Goal: Transaction & Acquisition: Purchase product/service

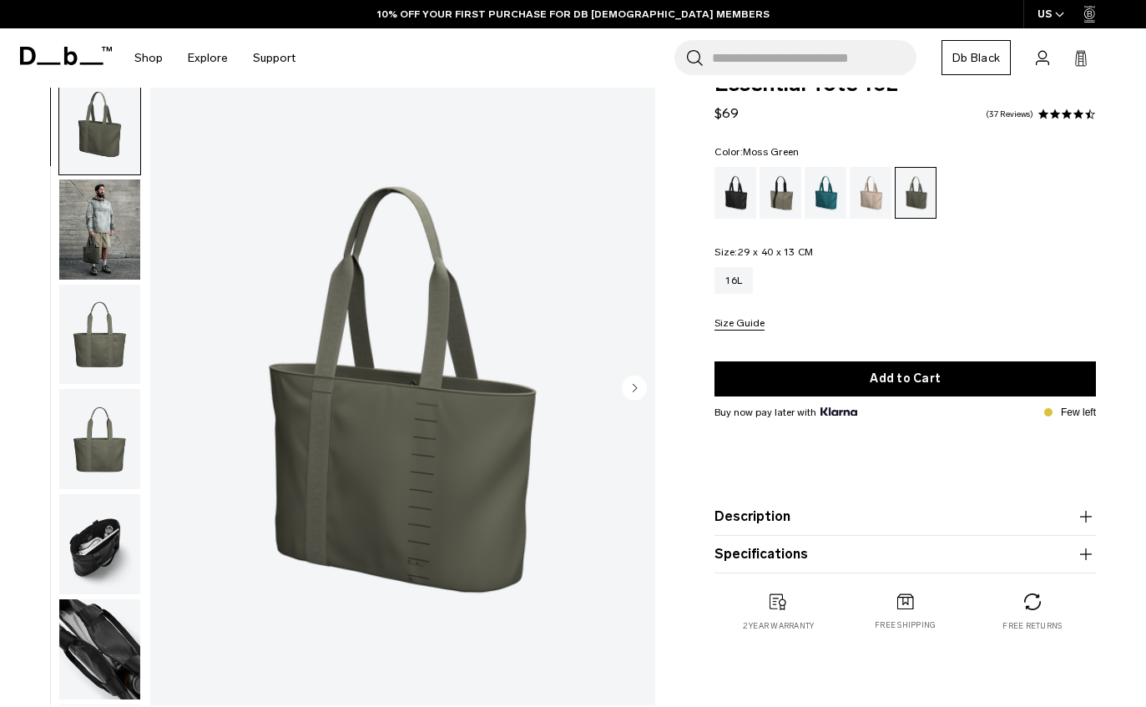
scroll to position [38, 0]
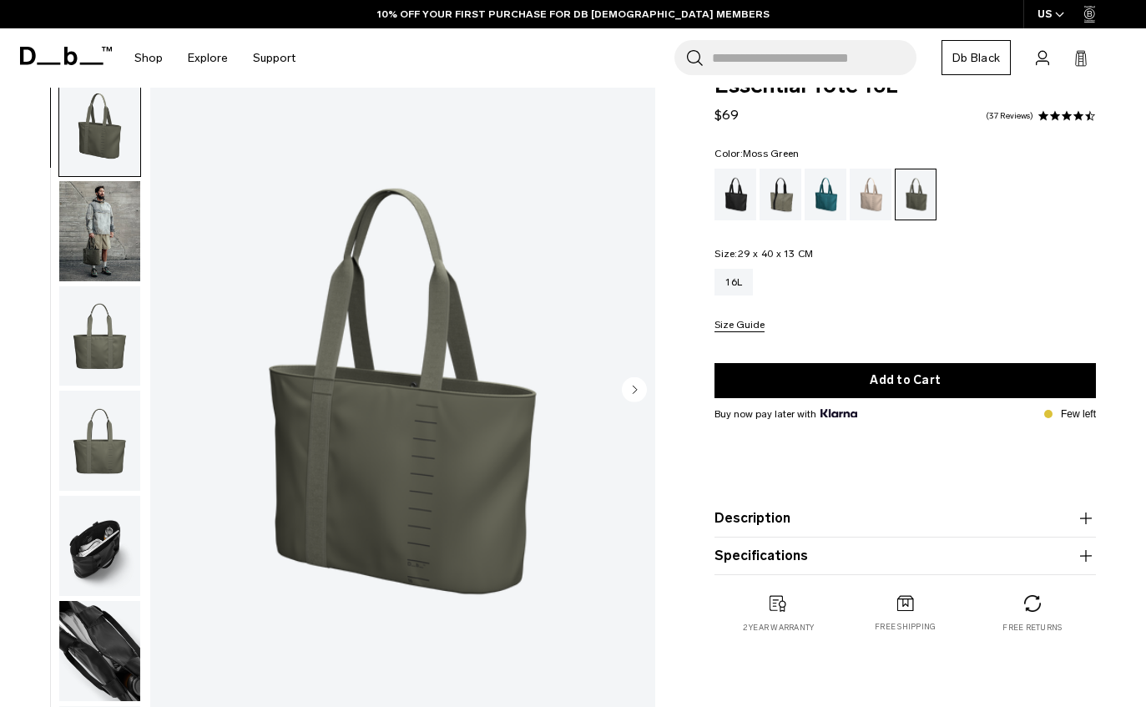
click at [96, 239] on img "button" at bounding box center [99, 231] width 81 height 100
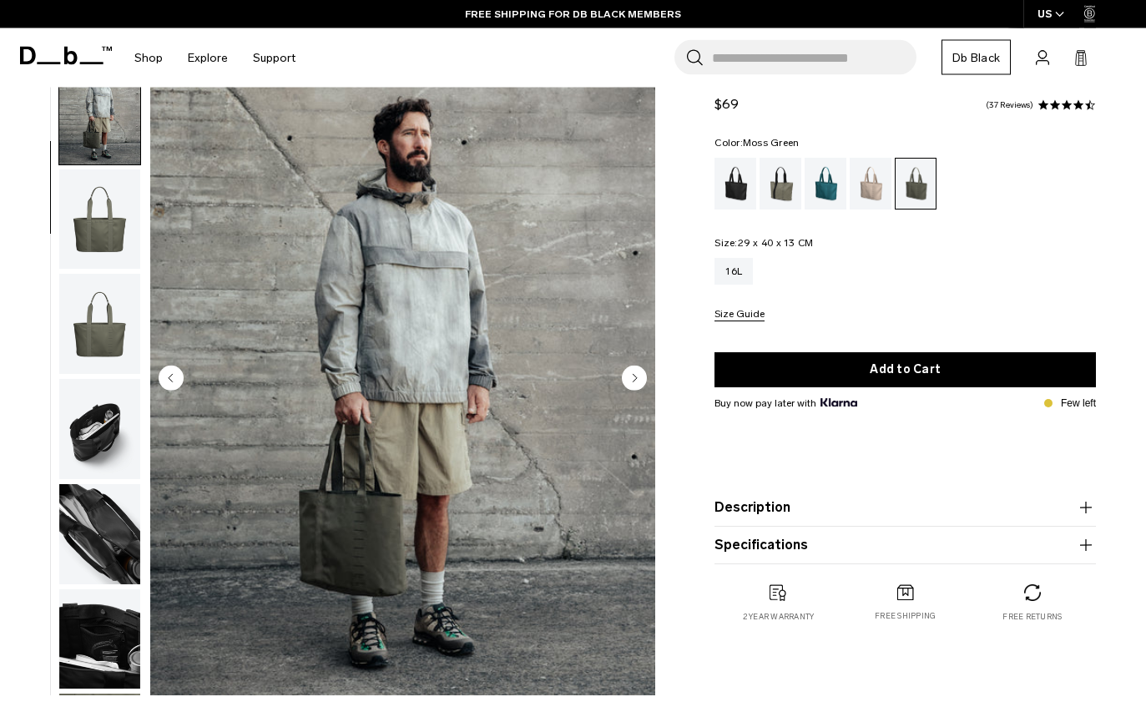
scroll to position [48, 0]
click at [98, 324] on img "button" at bounding box center [99, 324] width 81 height 100
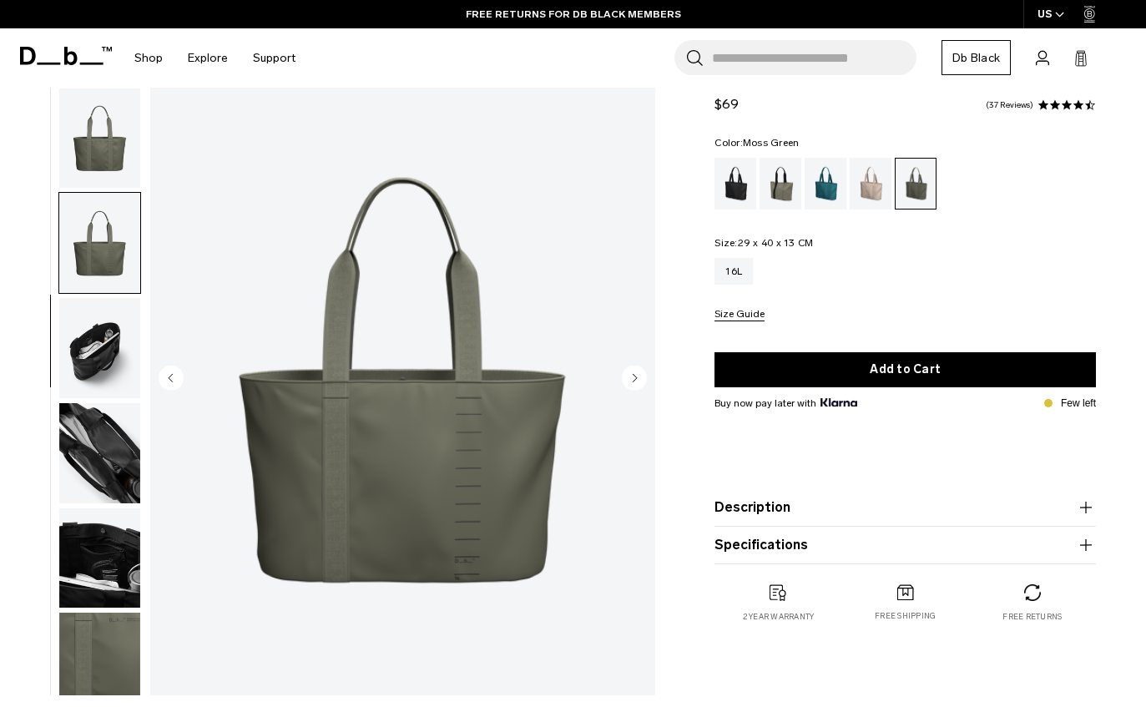
scroll to position [215, 0]
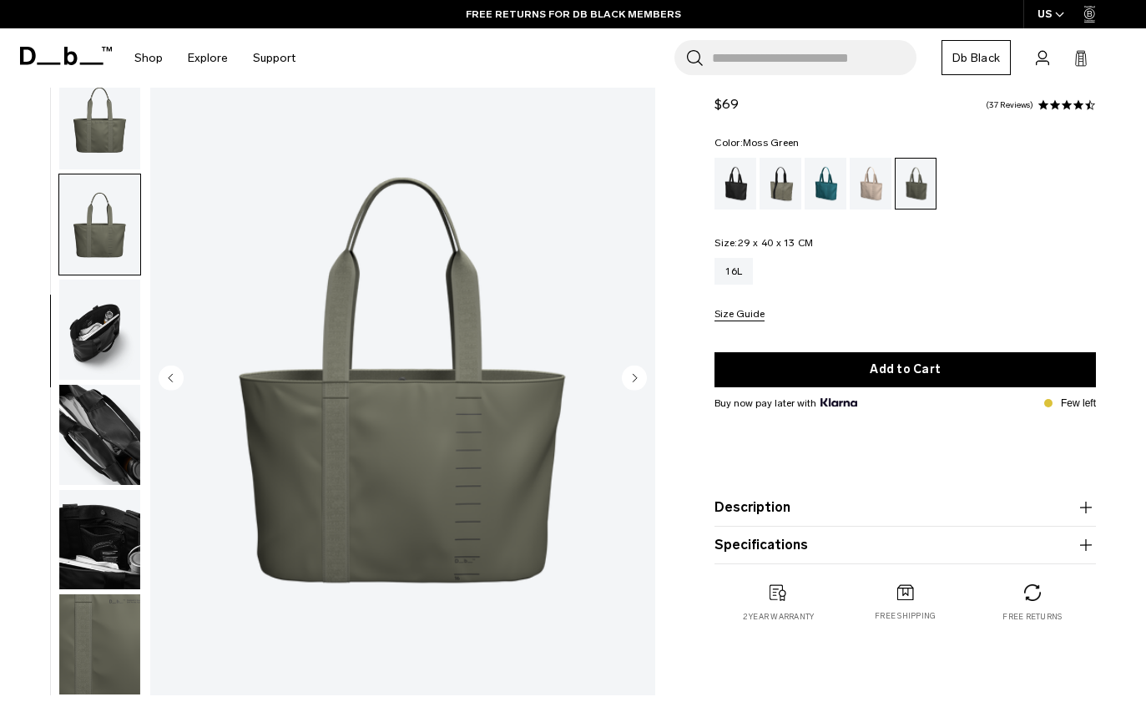
click at [83, 340] on img "button" at bounding box center [99, 330] width 81 height 100
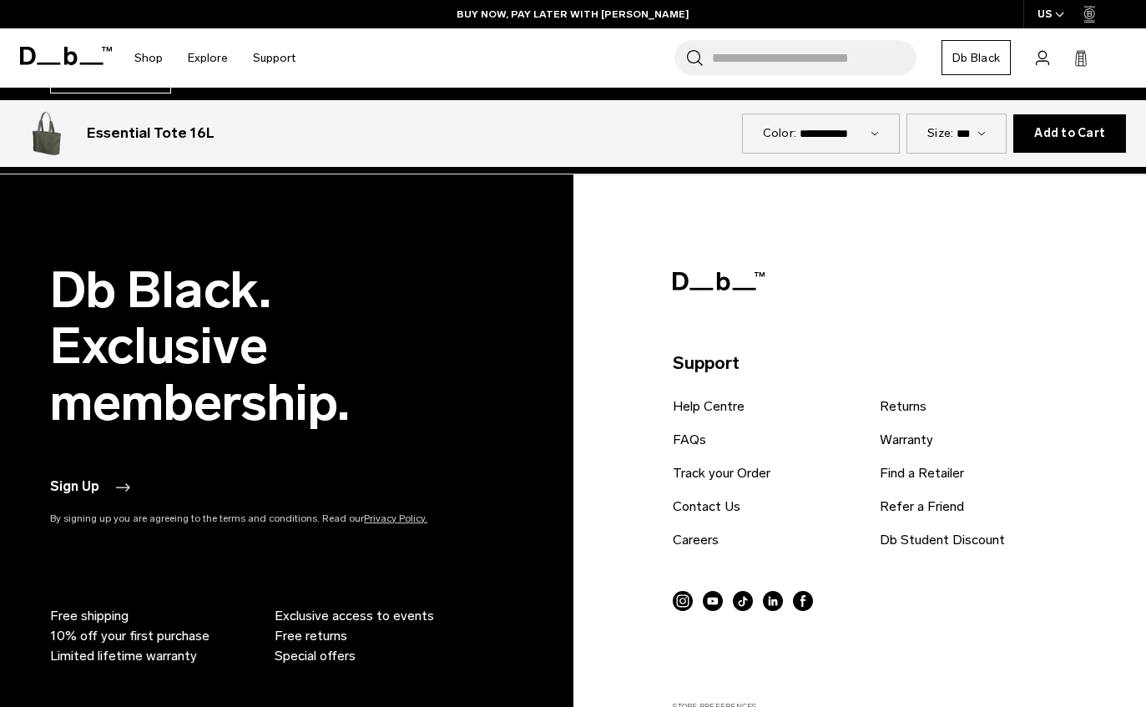
scroll to position [6012, 0]
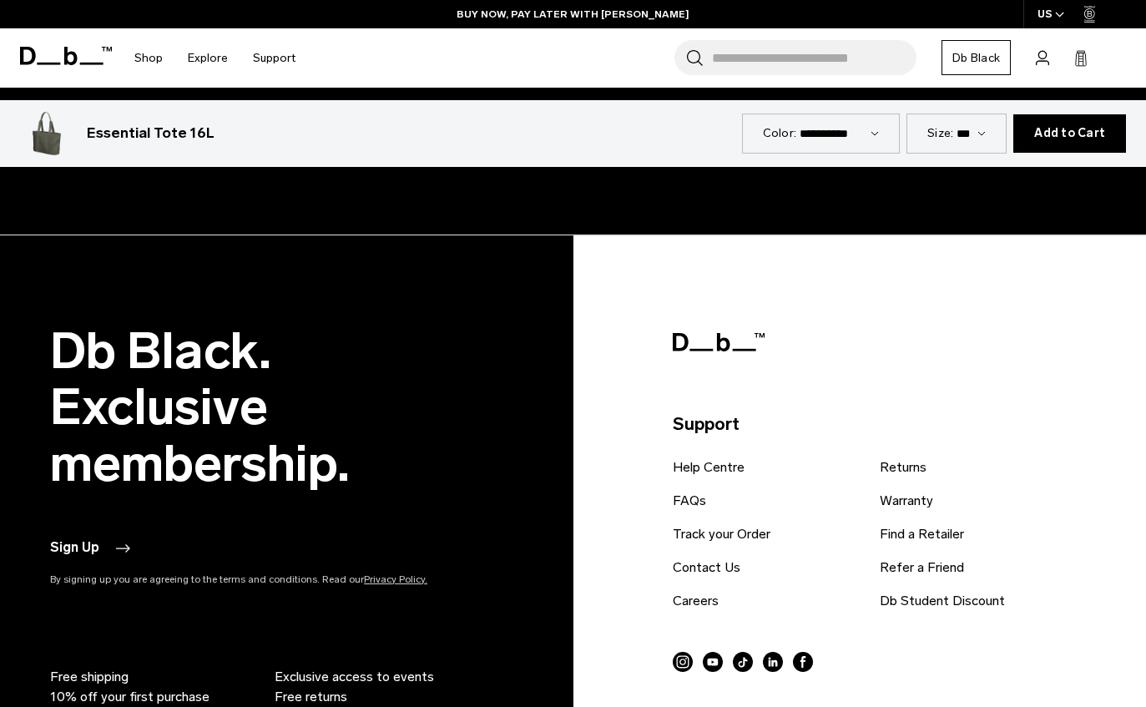
click at [885, 133] on div "**********" at bounding box center [821, 132] width 159 height 39
click at [852, 140] on select "**********" at bounding box center [838, 133] width 79 height 14
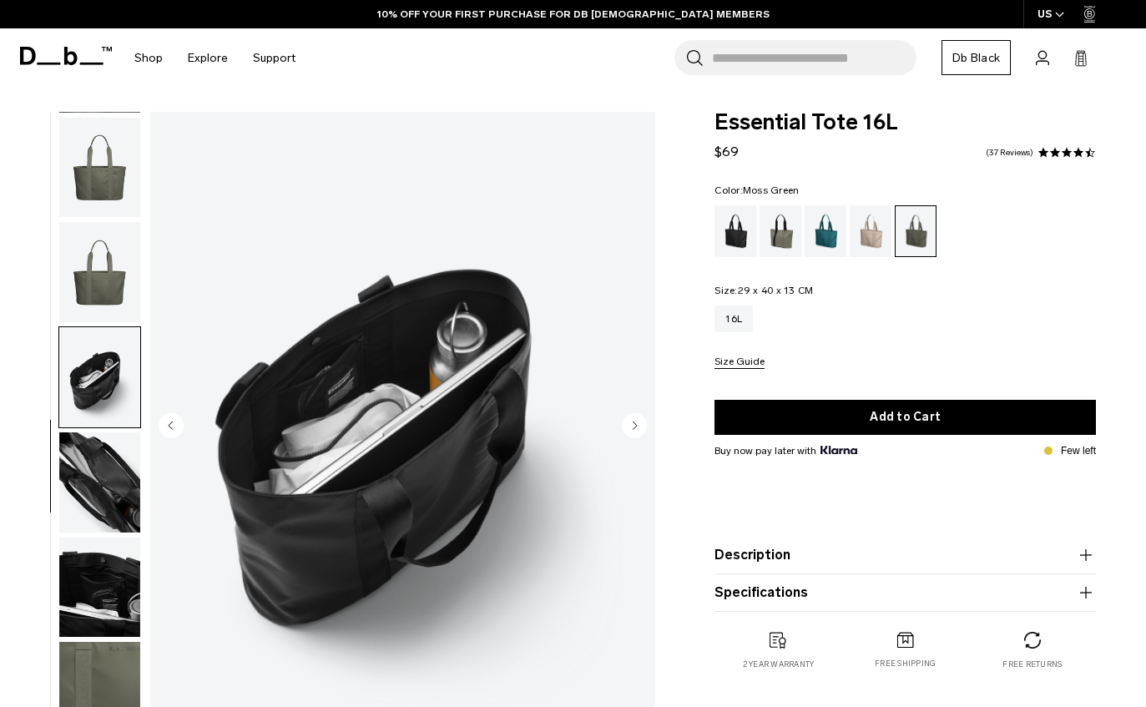
scroll to position [0, 0]
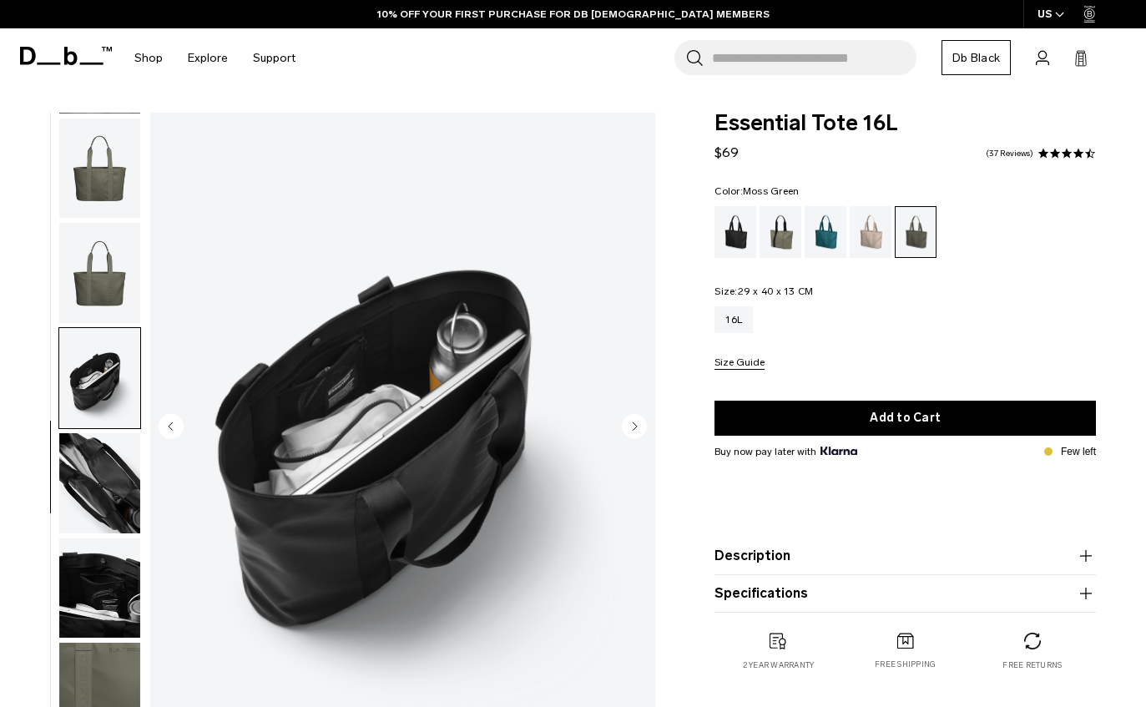
click at [830, 229] on div "Midnight Teal" at bounding box center [826, 232] width 43 height 52
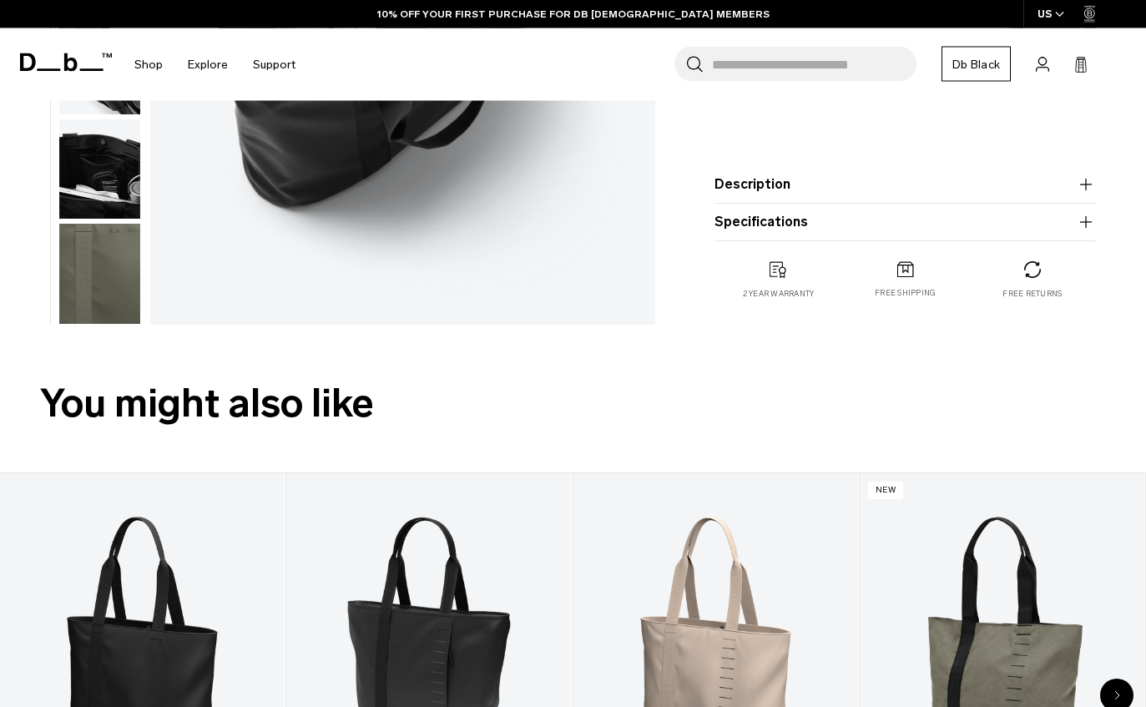
scroll to position [425, 0]
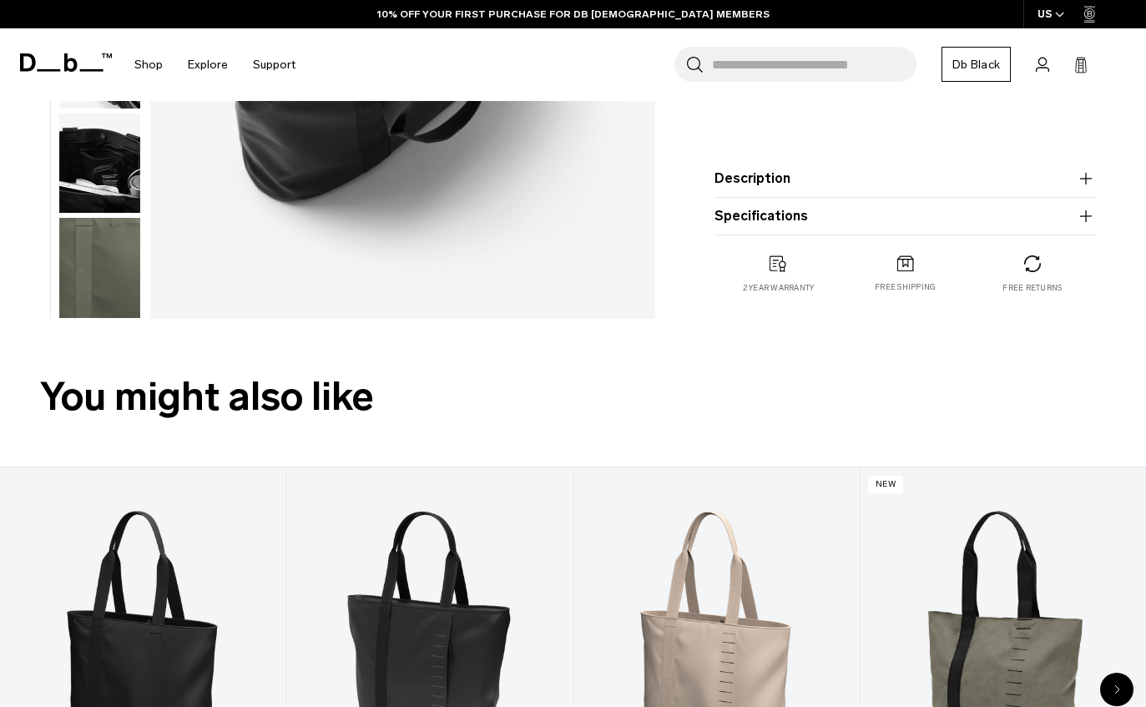
click at [1064, 186] on button "Description" at bounding box center [904, 179] width 381 height 20
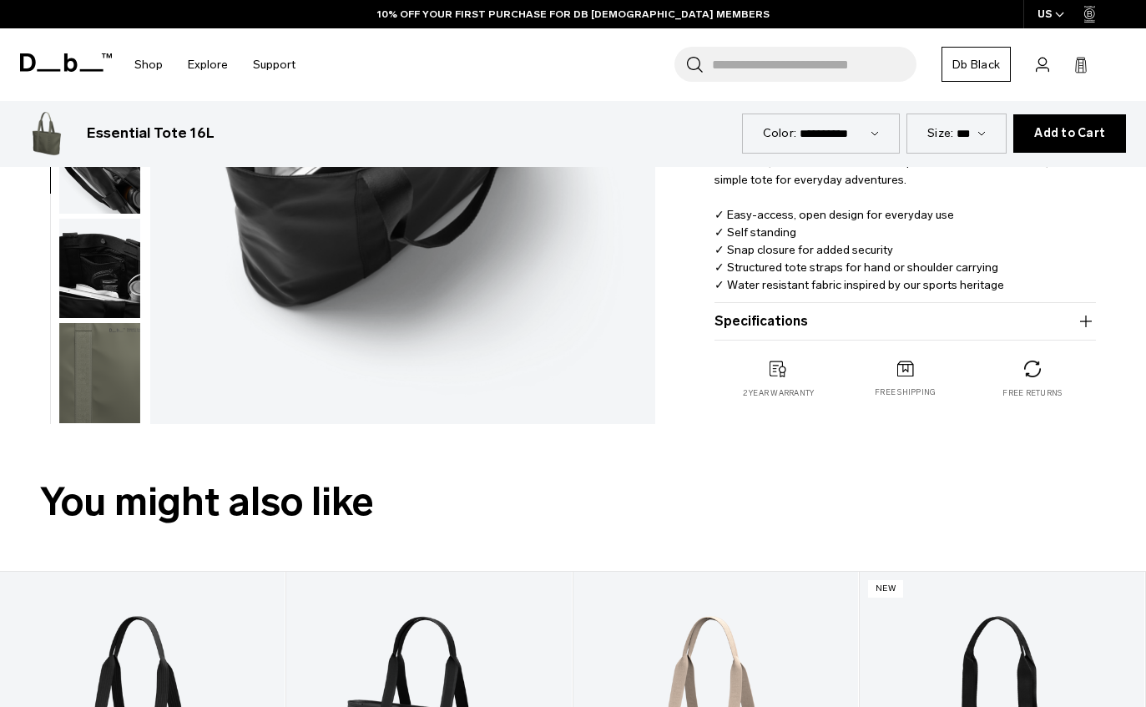
click at [1083, 304] on product-accordion "Specifications Volume 16 Litres Dimensions 29 x 40 x 13 CM (H x W x D) Weight 0…" at bounding box center [904, 322] width 381 height 38
click at [1071, 305] on product-accordion "Specifications Volume 16 Litres Dimensions 29 x 40 x 13 CM (H x W x D) Weight 0…" at bounding box center [904, 322] width 381 height 38
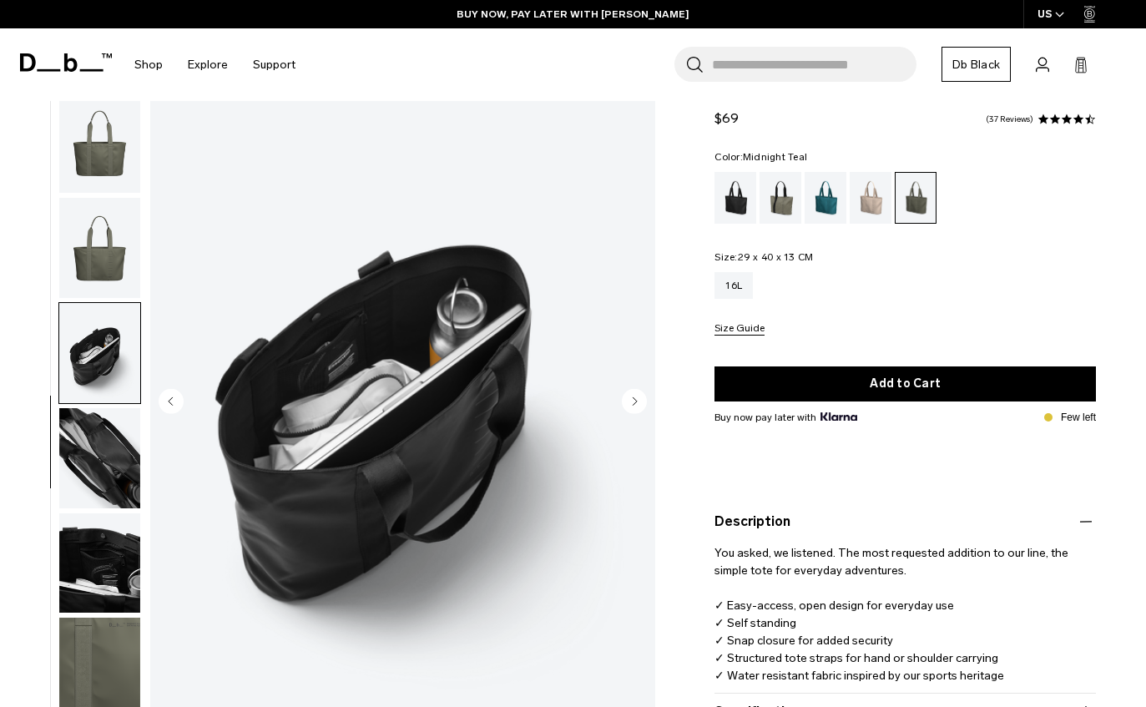
scroll to position [0, 0]
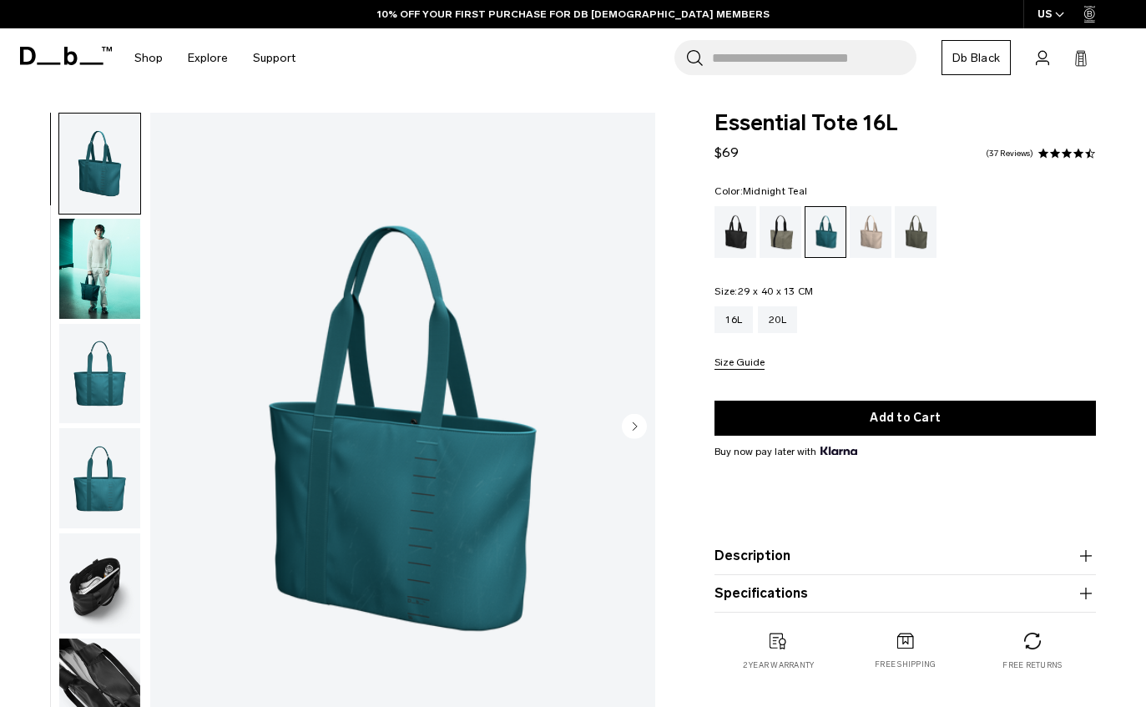
click at [88, 264] on img "button" at bounding box center [99, 269] width 81 height 100
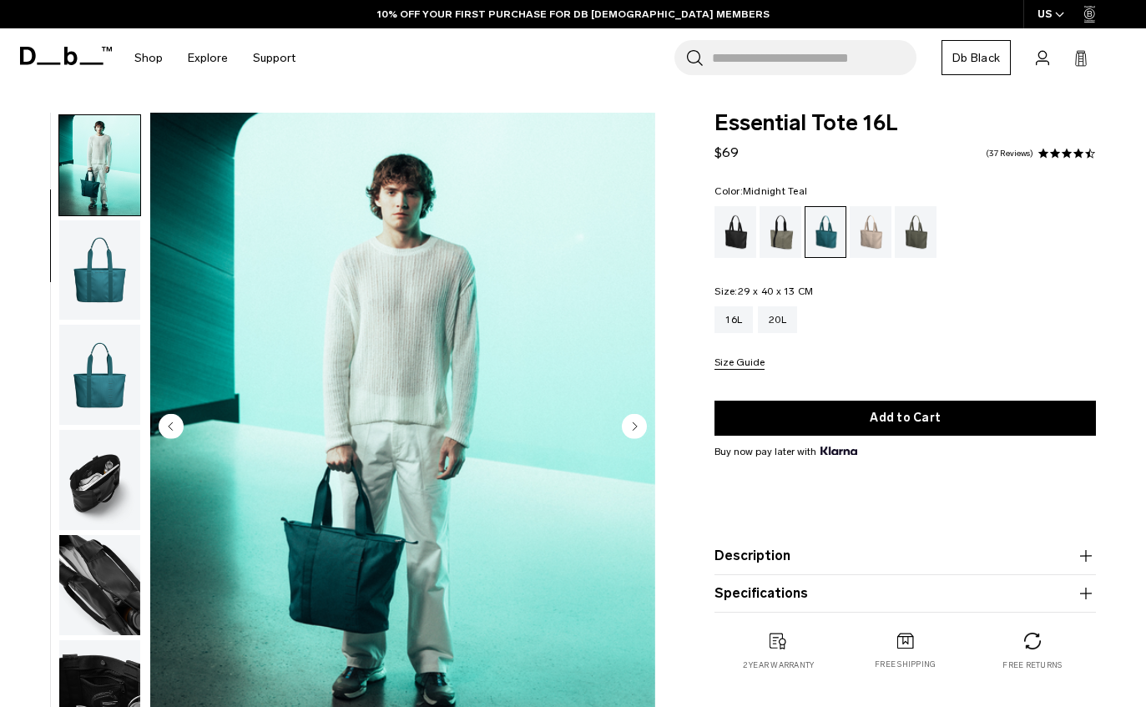
scroll to position [106, 0]
